Goal: Use online tool/utility: Utilize a website feature to perform a specific function

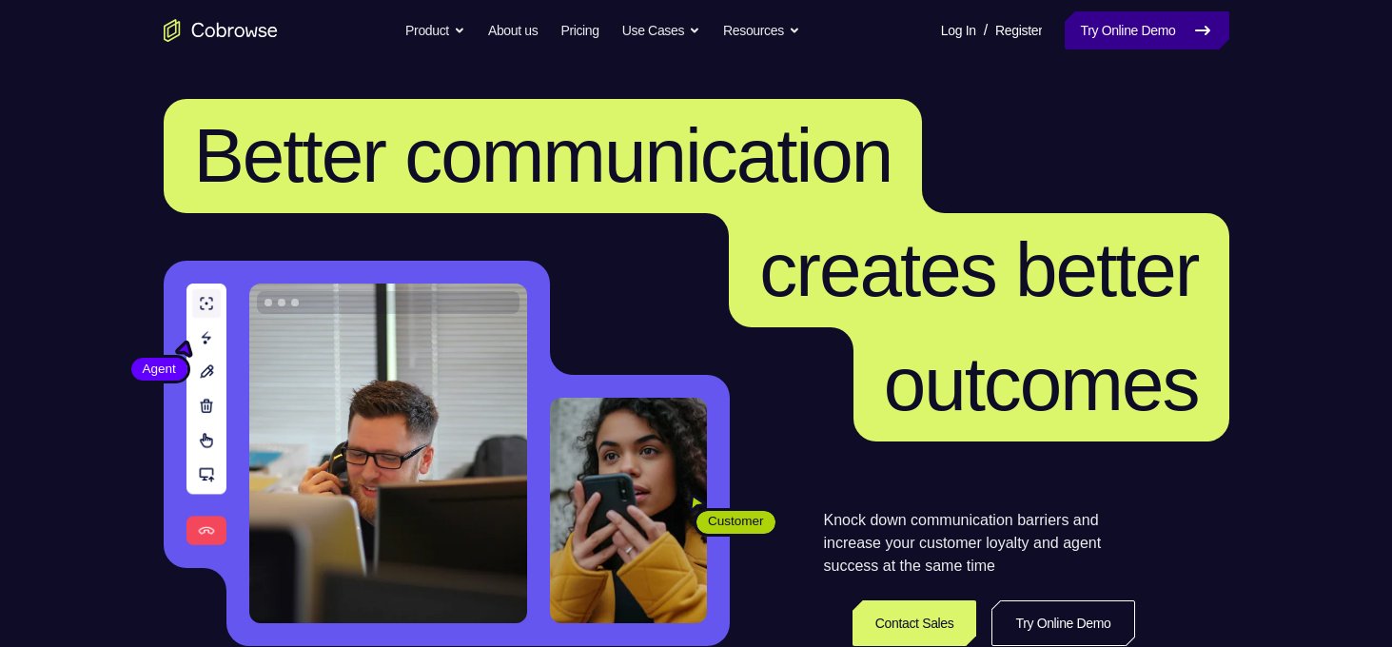
click at [1098, 29] on link "Try Online Demo" at bounding box center [1147, 30] width 164 height 38
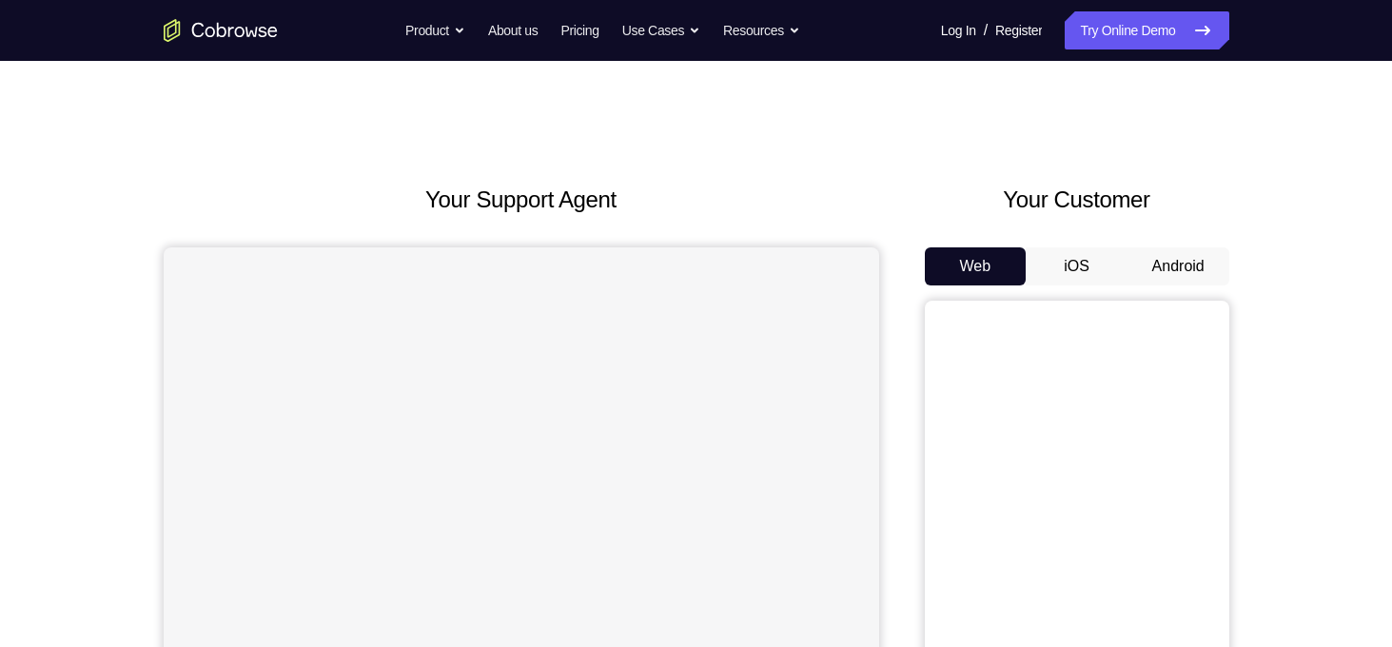
click at [1170, 270] on button "Android" at bounding box center [1178, 266] width 102 height 38
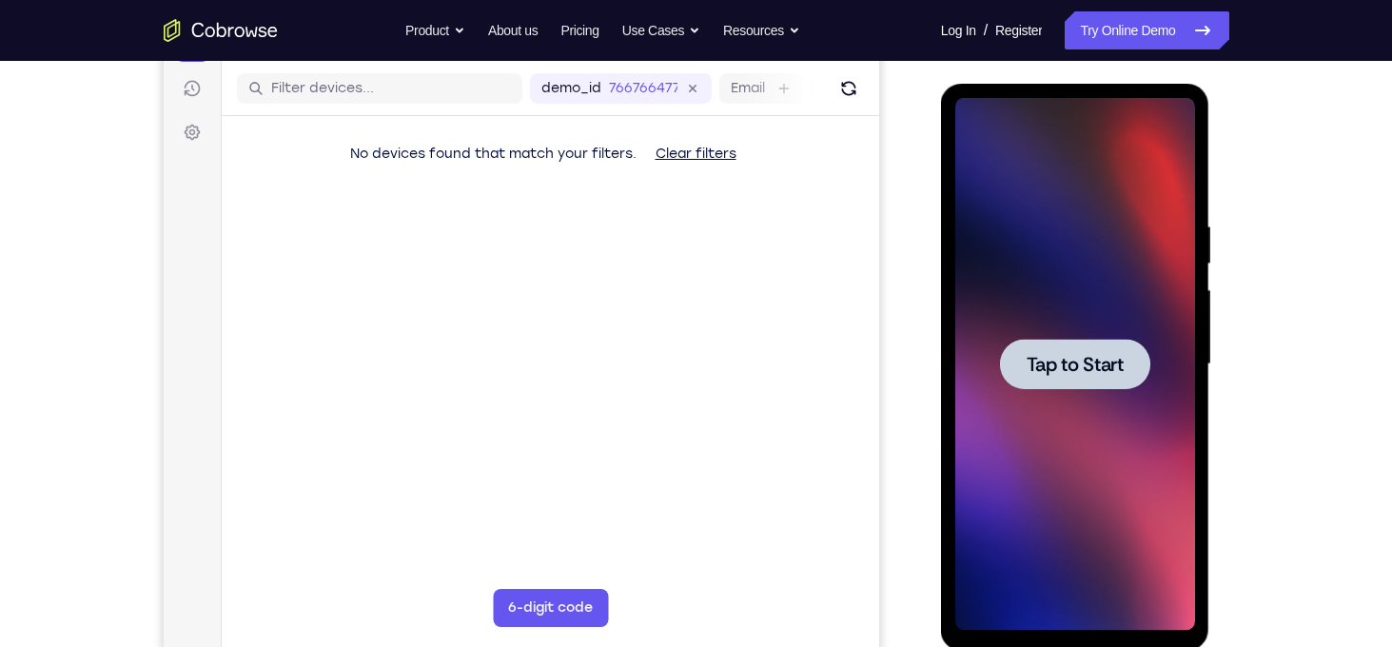
click at [1076, 374] on span "Tap to Start" at bounding box center [1075, 364] width 97 height 19
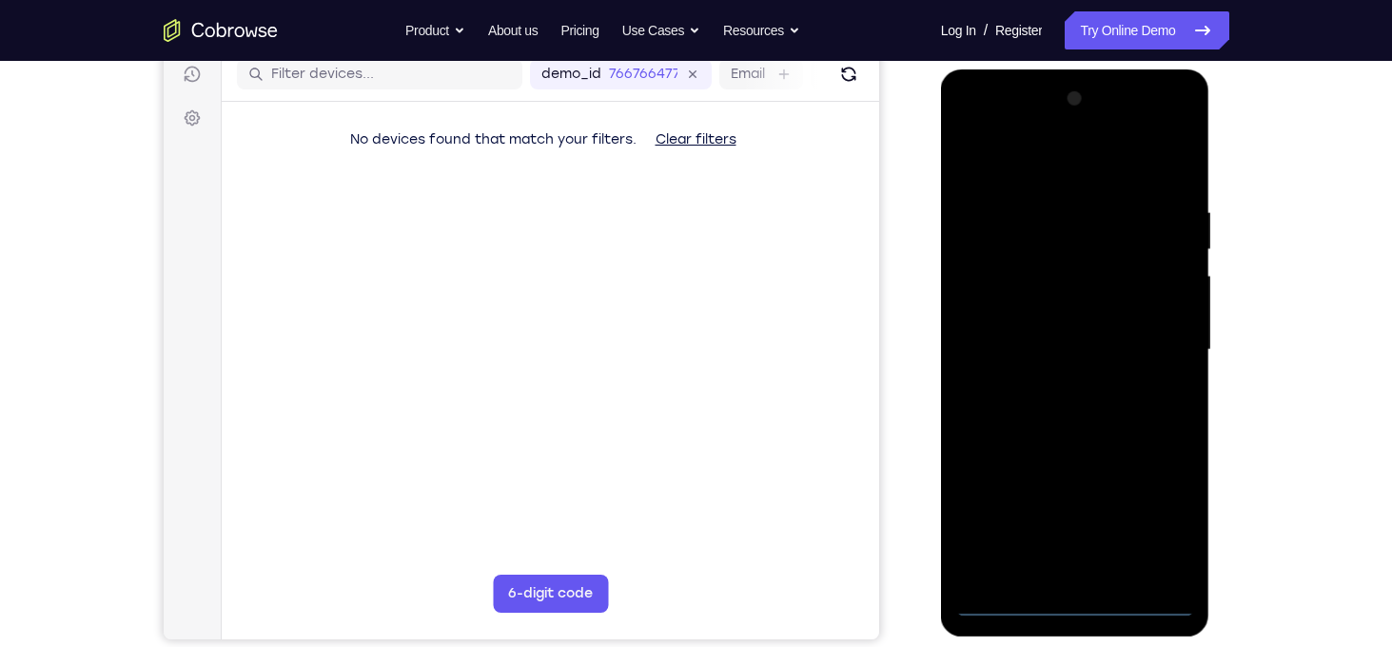
scroll to position [246, 0]
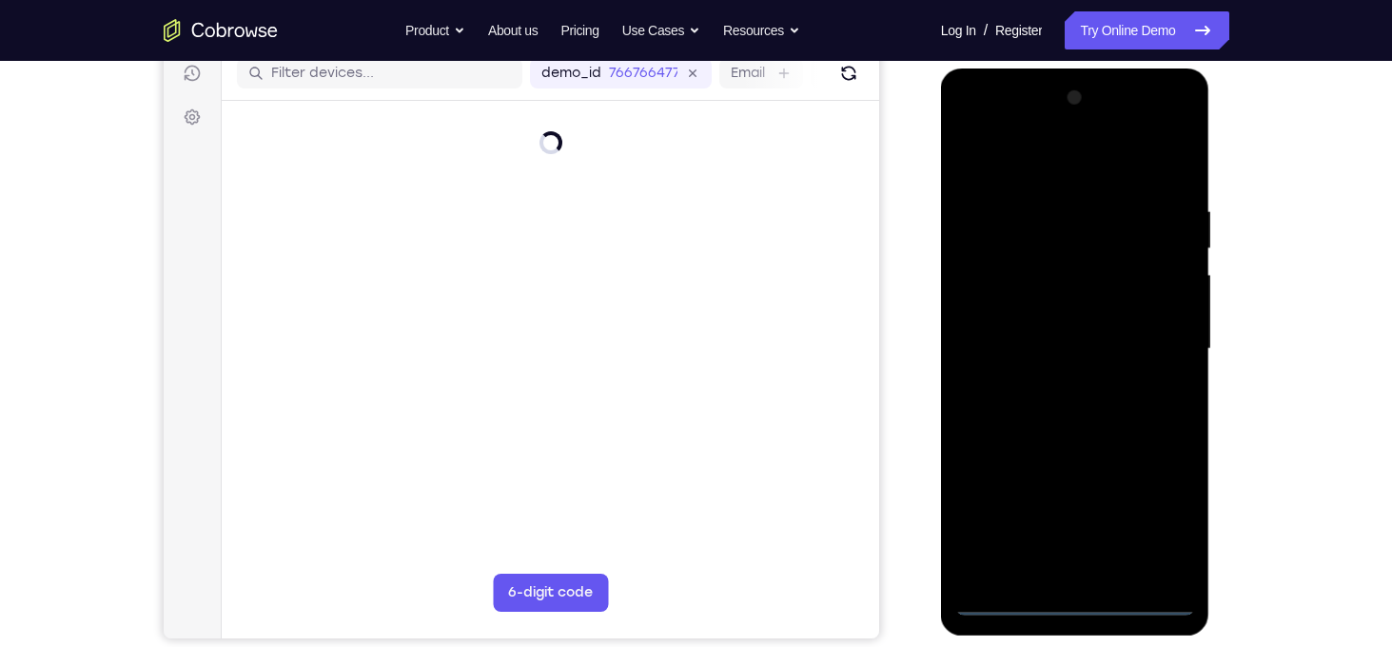
click at [1080, 601] on div at bounding box center [1075, 349] width 240 height 533
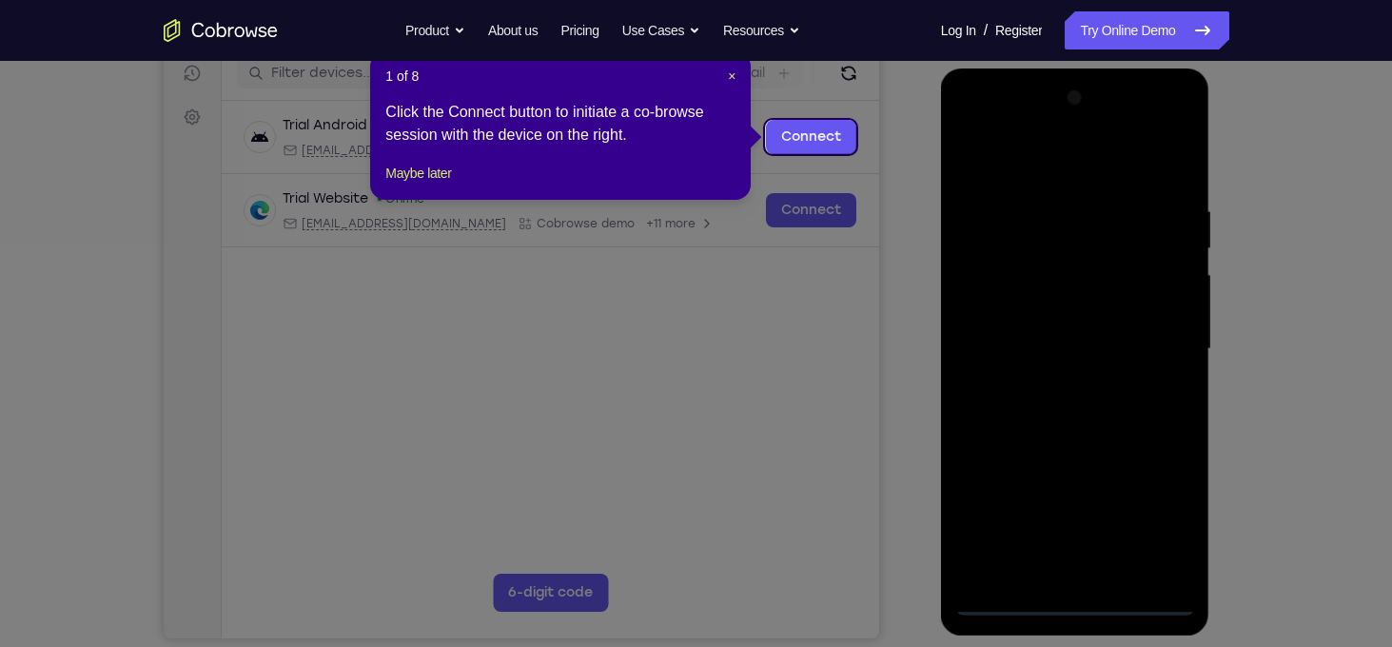
click at [1164, 534] on icon at bounding box center [703, 323] width 1406 height 647
click at [729, 79] on span "×" at bounding box center [732, 75] width 8 height 15
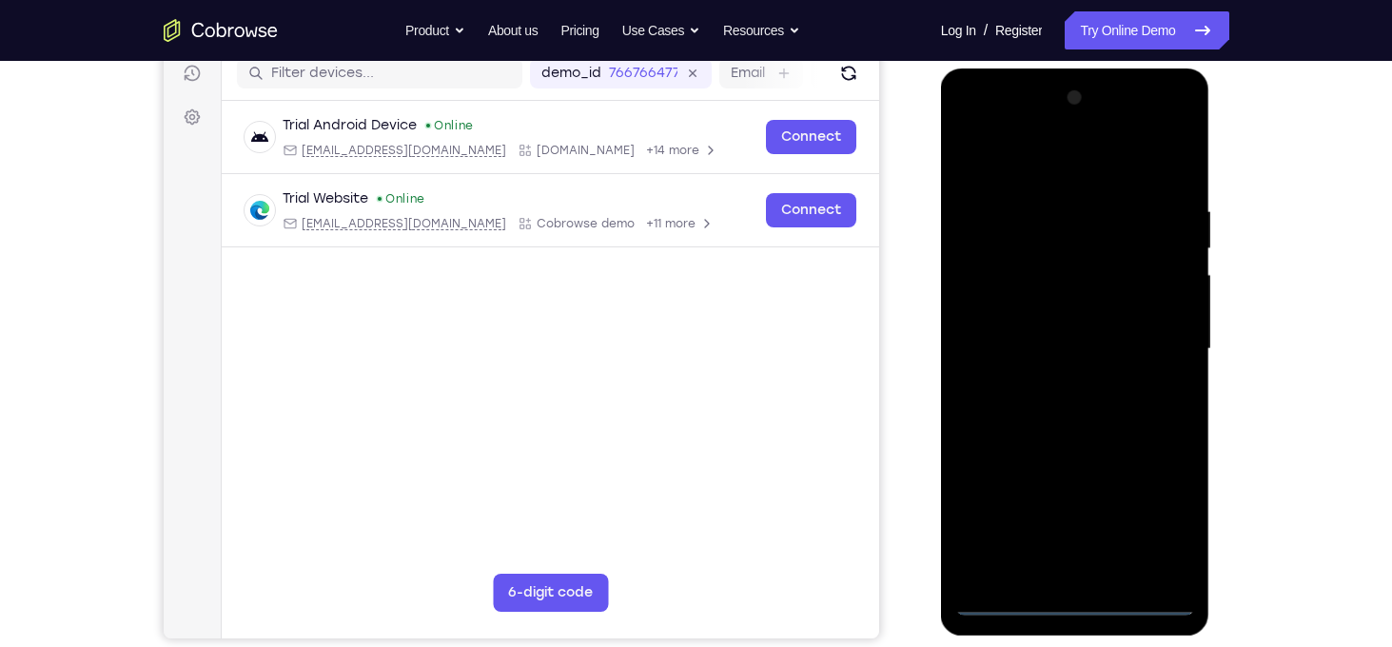
click at [1159, 509] on div at bounding box center [1075, 349] width 240 height 533
click at [1029, 163] on div at bounding box center [1075, 349] width 240 height 533
click at [1164, 349] on div at bounding box center [1075, 349] width 240 height 533
click at [1051, 384] on div at bounding box center [1075, 349] width 240 height 533
click at [1067, 333] on div at bounding box center [1075, 349] width 240 height 533
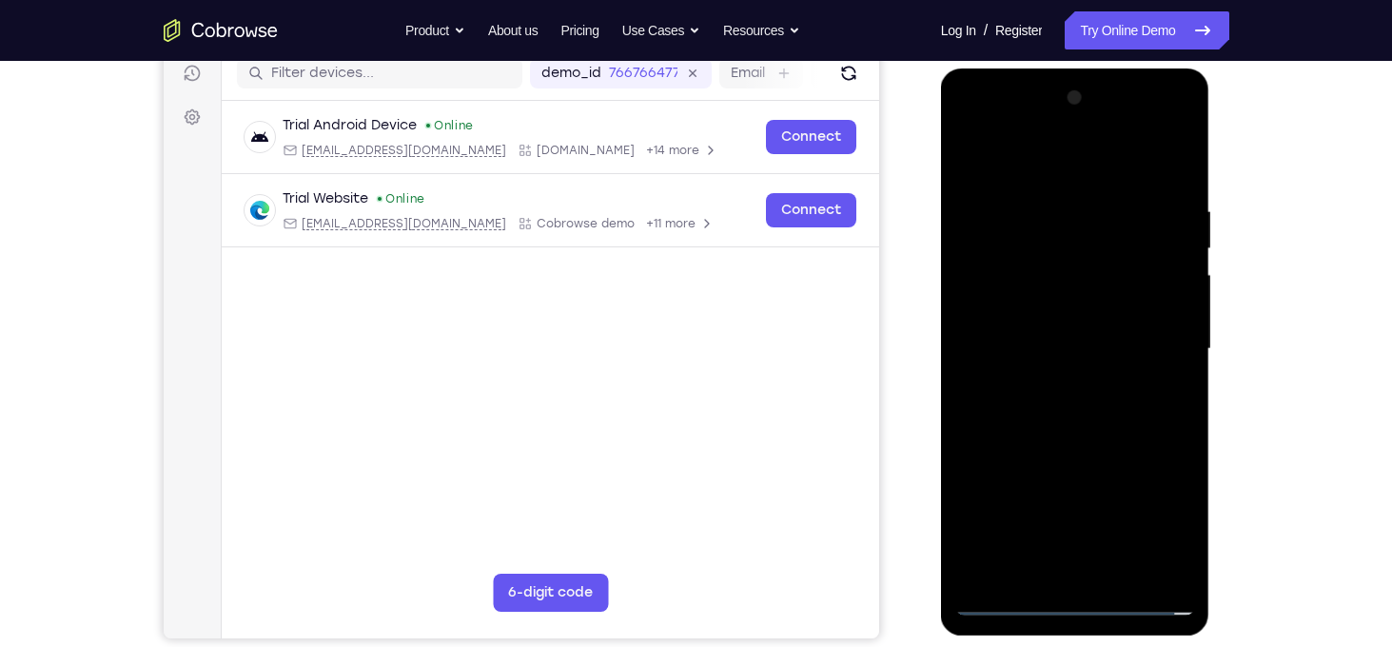
click at [1010, 274] on div at bounding box center [1075, 349] width 240 height 533
click at [1014, 274] on div at bounding box center [1075, 349] width 240 height 533
click at [1015, 316] on div at bounding box center [1075, 349] width 240 height 533
click at [1048, 346] on div at bounding box center [1075, 349] width 240 height 533
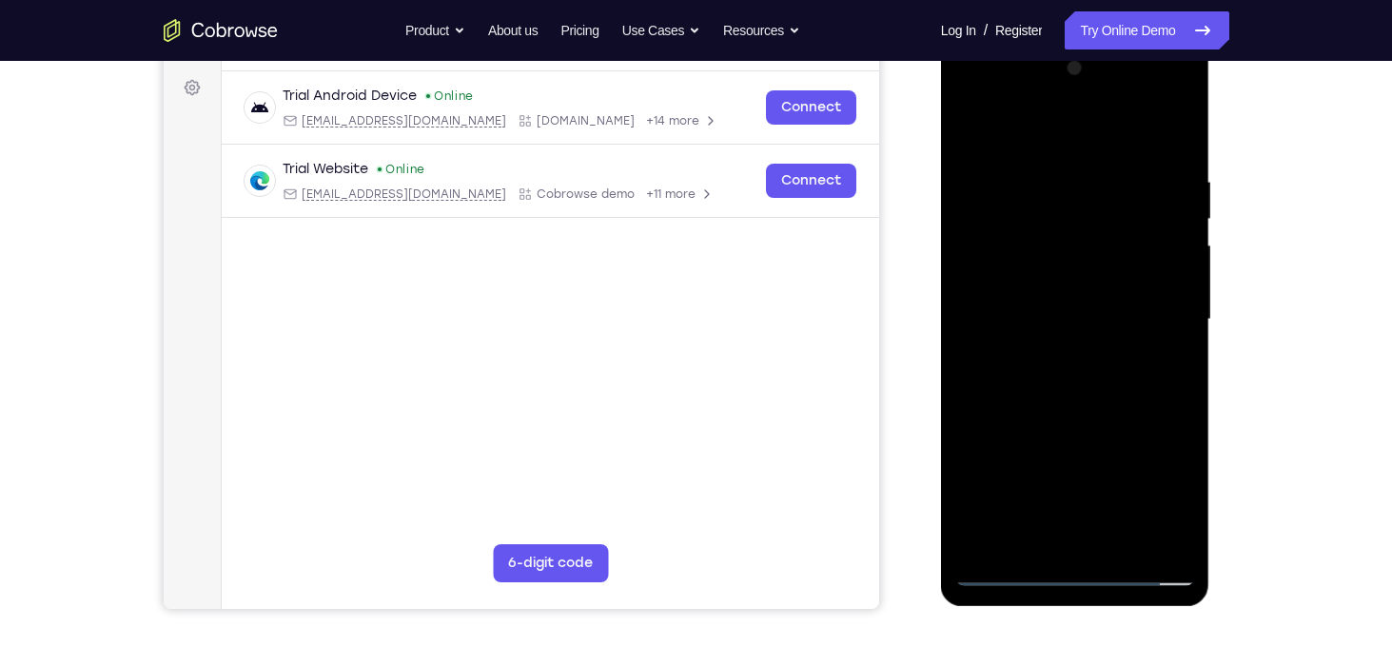
scroll to position [278, 0]
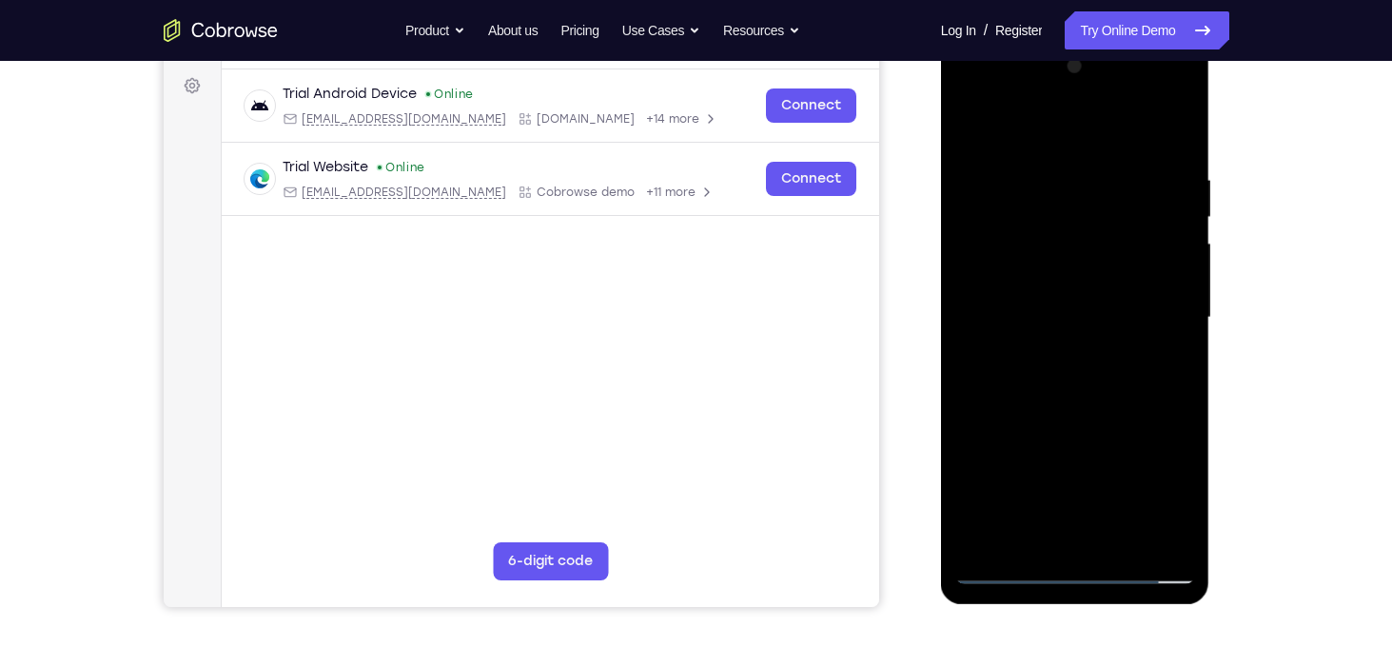
click at [1116, 385] on div at bounding box center [1075, 317] width 240 height 533
click at [1078, 370] on div at bounding box center [1075, 317] width 240 height 533
click at [1169, 345] on div at bounding box center [1075, 317] width 240 height 533
click at [1063, 317] on div at bounding box center [1075, 317] width 240 height 533
drag, startPoint x: 1043, startPoint y: 137, endPoint x: 1034, endPoint y: 28, distance: 109.7
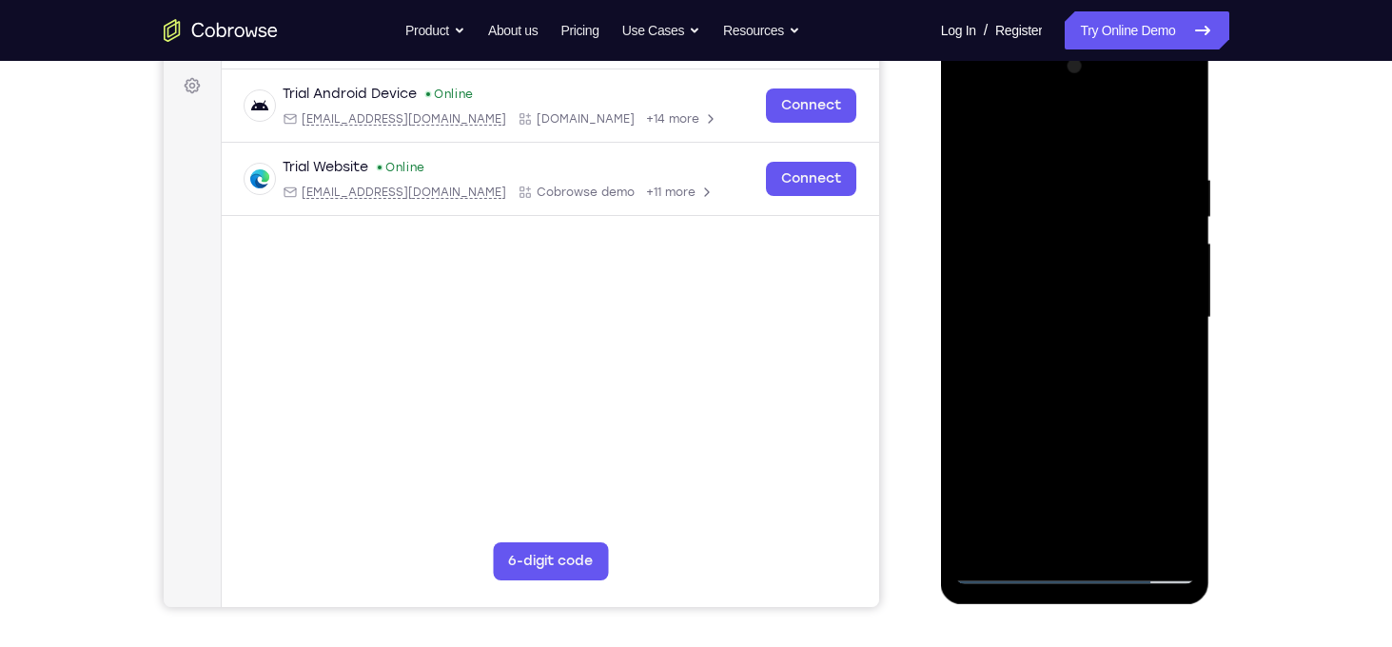
click at [1034, 37] on html "Online web based iOS Simulators and Android Emulators. Run iPhone, iPad, Mobile…" at bounding box center [1076, 322] width 271 height 571
click at [1062, 377] on div at bounding box center [1075, 317] width 240 height 533
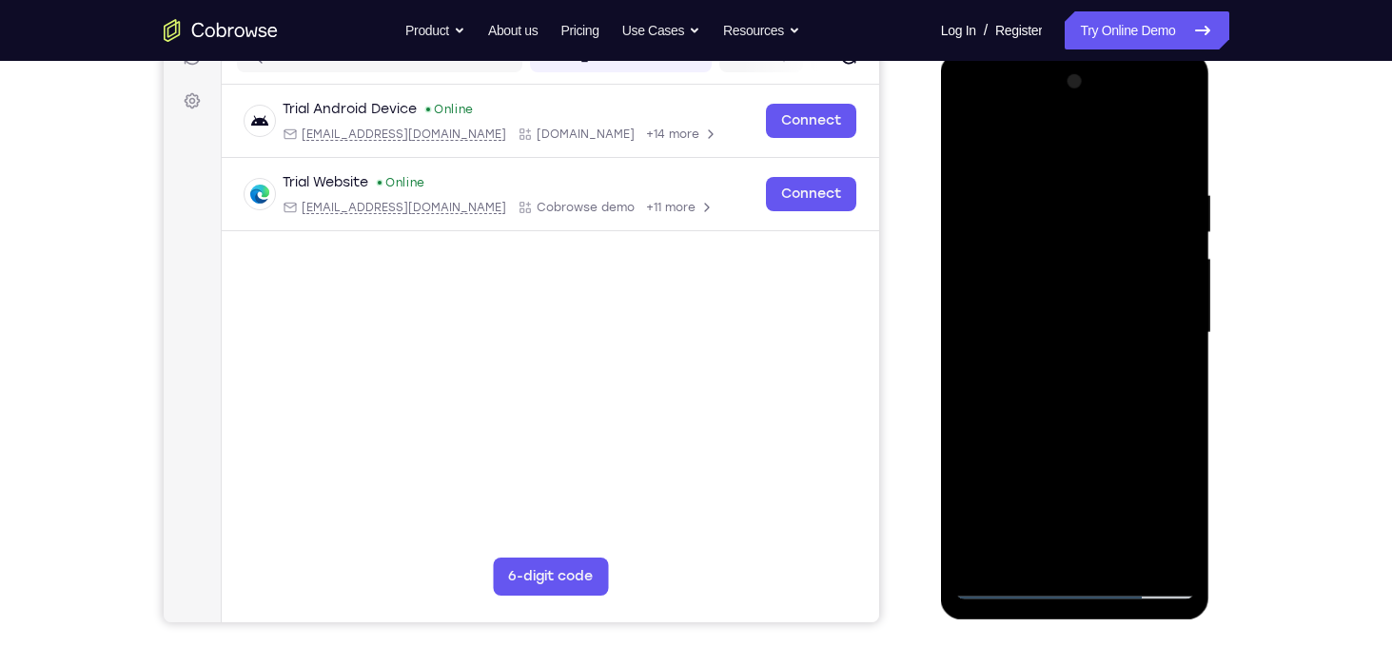
click at [1008, 588] on div at bounding box center [1075, 333] width 240 height 533
click at [1032, 312] on div at bounding box center [1075, 333] width 240 height 533
click at [1013, 346] on div at bounding box center [1075, 333] width 240 height 533
click at [1036, 303] on div at bounding box center [1075, 333] width 240 height 533
click at [1044, 328] on div at bounding box center [1075, 333] width 240 height 533
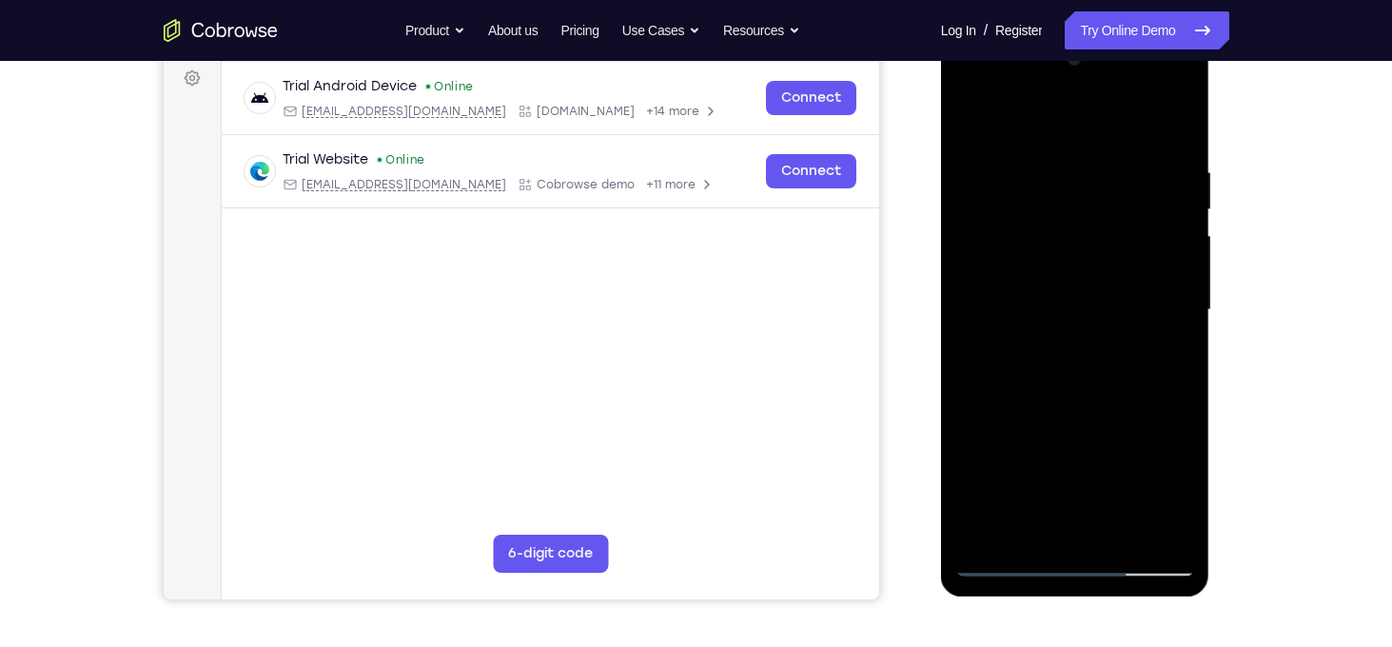
scroll to position [285, 0]
